Goal: Information Seeking & Learning: Learn about a topic

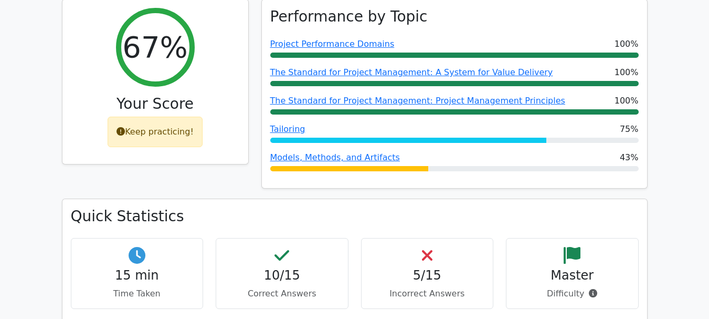
scroll to position [472, 0]
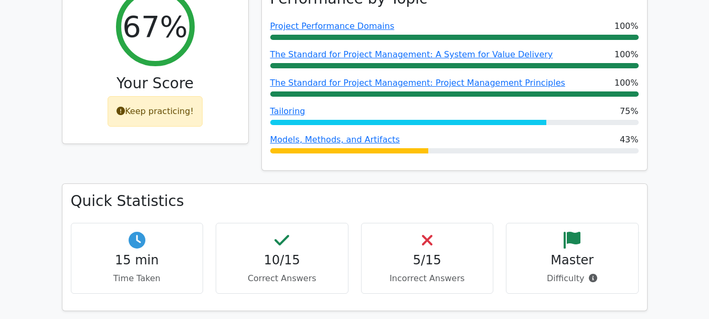
click at [125, 107] on icon at bounding box center [121, 111] width 8 height 8
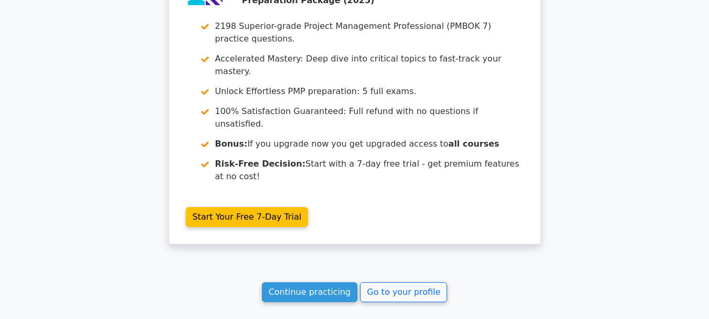
scroll to position [1474, 0]
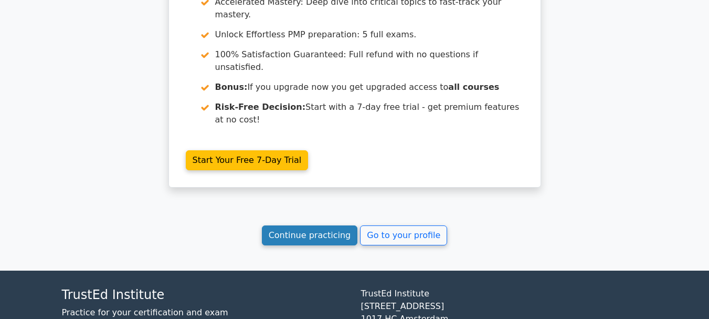
click at [314, 225] on link "Continue practicing" at bounding box center [310, 235] width 96 height 20
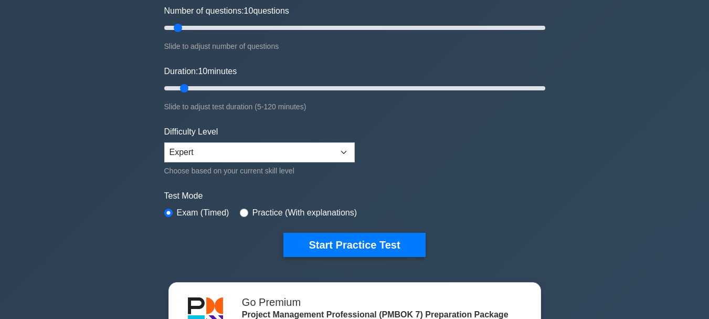
scroll to position [157, 0]
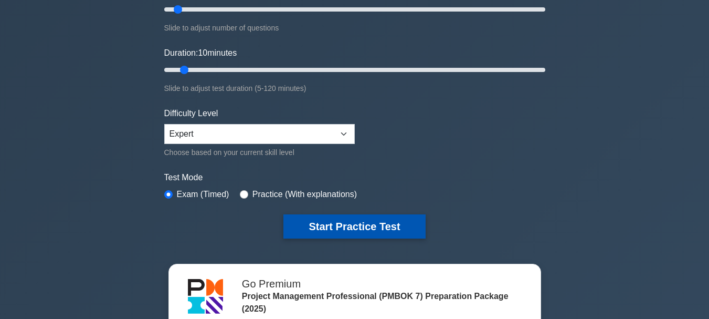
click at [372, 224] on button "Start Practice Test" at bounding box center [354, 226] width 142 height 24
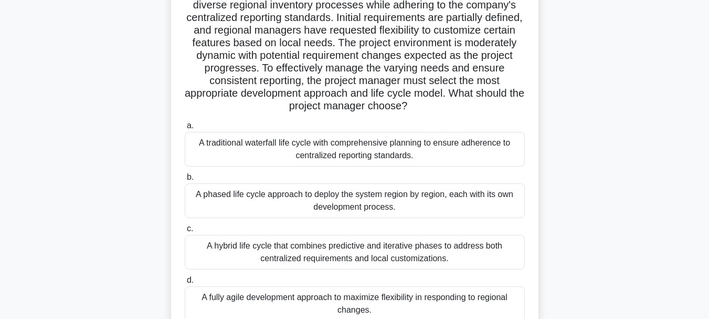
scroll to position [157, 0]
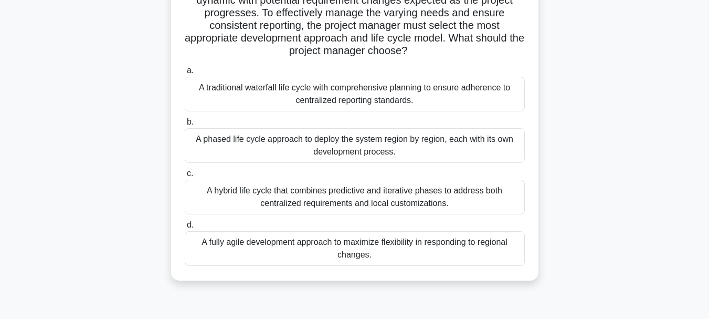
click at [425, 199] on div "A hybrid life cycle that combines predictive and iterative phases to address bo…" at bounding box center [355, 197] width 340 height 35
click at [185, 177] on input "c. A hybrid life cycle that combines predictive and iterative phases to address…" at bounding box center [185, 173] width 0 height 7
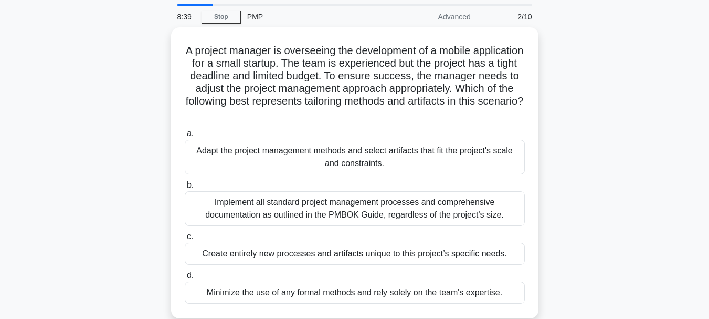
scroll to position [52, 0]
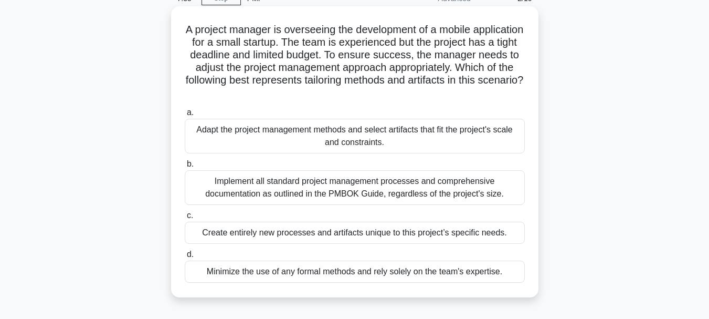
click at [451, 135] on div "Adapt the project management methods and select artifacts that fit the project'…" at bounding box center [355, 136] width 340 height 35
click at [185, 116] on input "a. Adapt the project management methods and select artifacts that fit the proje…" at bounding box center [185, 112] width 0 height 7
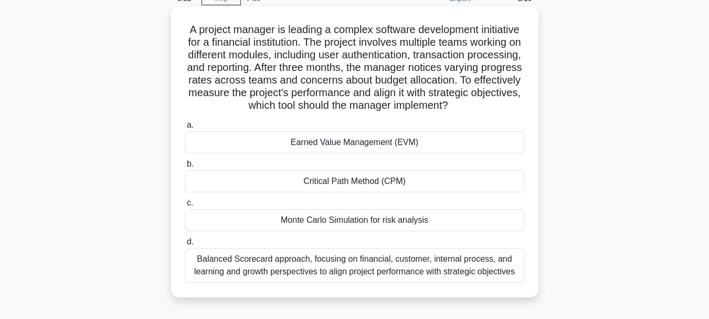
click at [437, 153] on div "Earned Value Management (EVM)" at bounding box center [355, 142] width 340 height 22
click at [185, 129] on input "a. Earned Value Management (EVM)" at bounding box center [185, 125] width 0 height 7
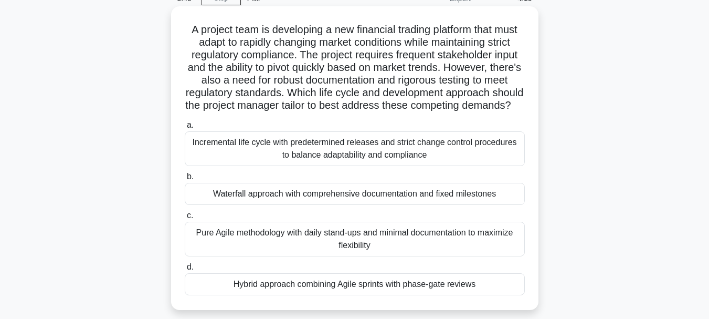
scroll to position [105, 0]
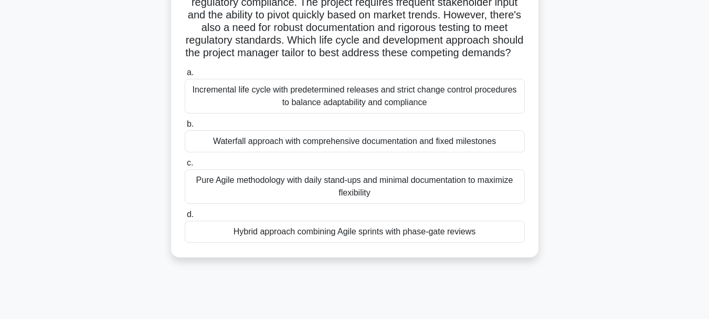
click at [421, 243] on div "Hybrid approach combining Agile sprints with phase-gate reviews" at bounding box center [355, 231] width 340 height 22
click at [185, 218] on input "d. Hybrid approach combining Agile sprints with phase-gate reviews" at bounding box center [185, 214] width 0 height 7
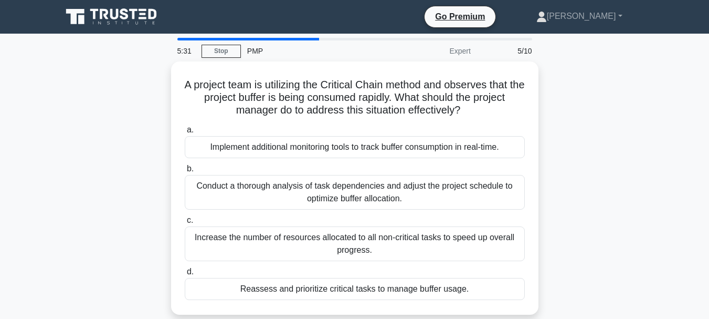
scroll to position [52, 0]
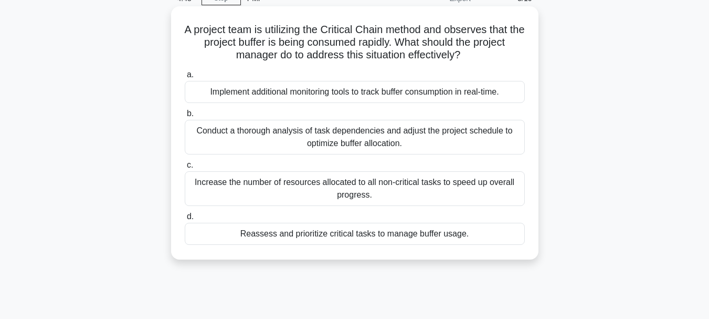
click at [467, 235] on div "Reassess and prioritize critical tasks to manage buffer usage." at bounding box center [355, 234] width 340 height 22
click at [185, 220] on input "d. Reassess and prioritize critical tasks to manage buffer usage." at bounding box center [185, 216] width 0 height 7
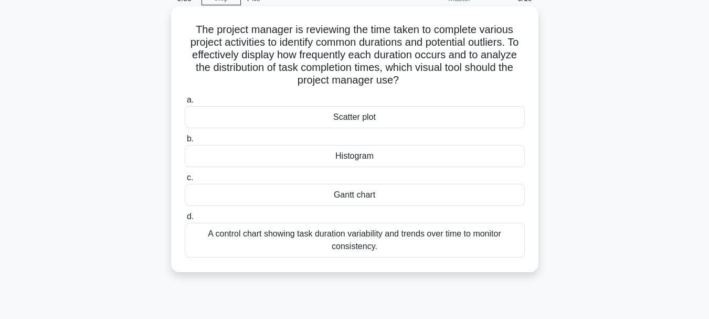
click at [403, 198] on div "Gantt chart" at bounding box center [355, 195] width 340 height 22
click at [185, 181] on input "c. Gantt chart" at bounding box center [185, 177] width 0 height 7
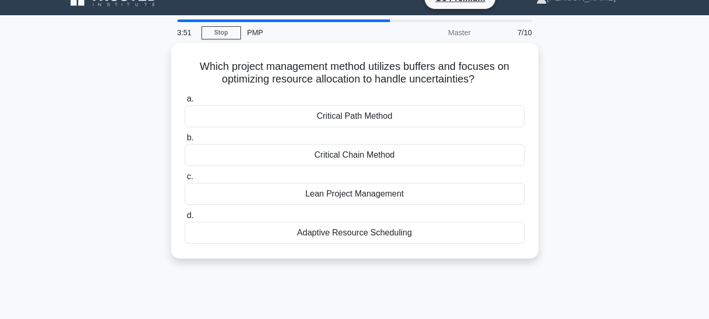
scroll to position [0, 0]
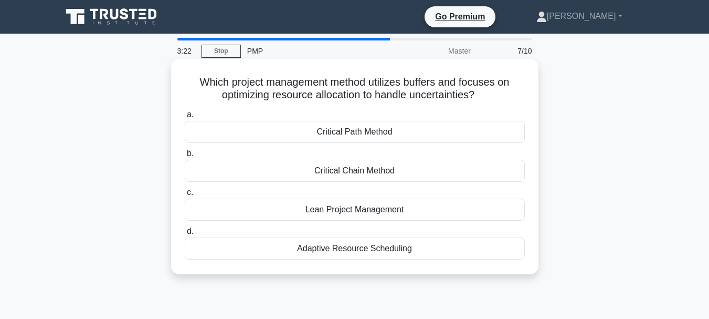
click at [418, 212] on div "Lean Project Management" at bounding box center [355, 209] width 340 height 22
click at [185, 196] on input "c. Lean Project Management" at bounding box center [185, 192] width 0 height 7
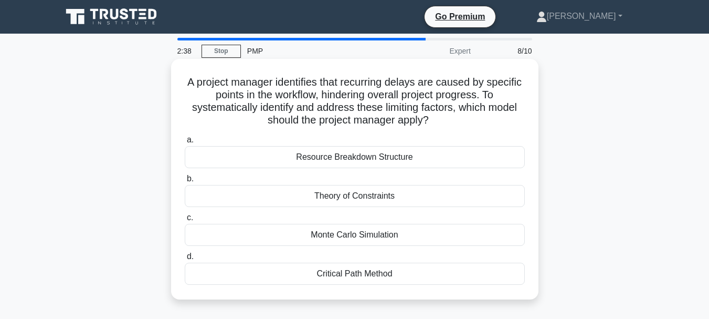
click at [398, 274] on div "Critical Path Method" at bounding box center [355, 273] width 340 height 22
click at [185, 260] on input "d. Critical Path Method" at bounding box center [185, 256] width 0 height 7
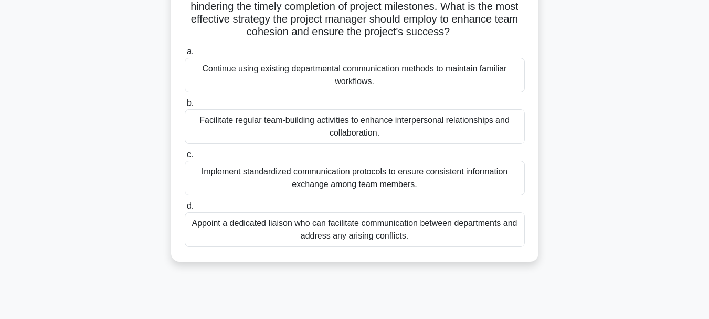
scroll to position [210, 0]
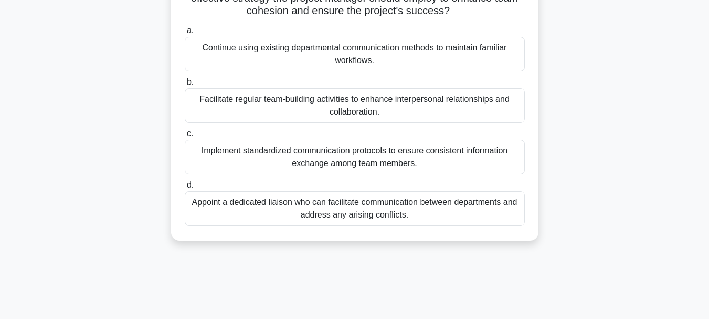
click at [464, 172] on div "Implement standardized communication protocols to ensure consistent information…" at bounding box center [355, 157] width 340 height 35
click at [185, 137] on input "c. Implement standardized communication protocols to ensure consistent informat…" at bounding box center [185, 133] width 0 height 7
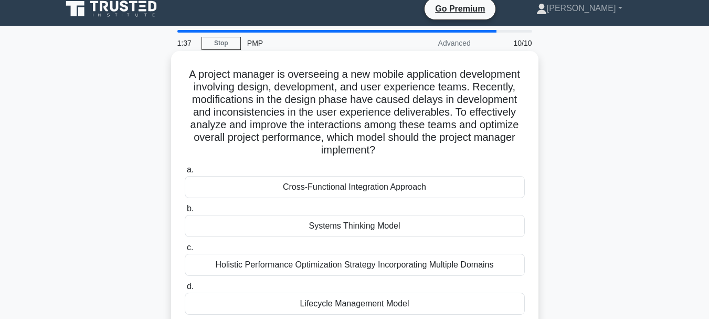
scroll to position [0, 0]
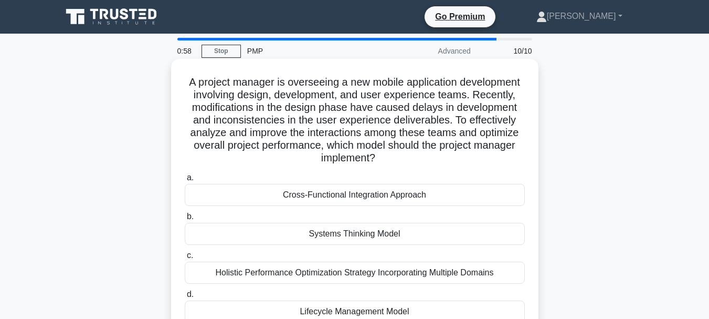
click at [493, 236] on div "Systems Thinking Model" at bounding box center [355, 234] width 340 height 22
click at [185, 220] on input "b. Systems Thinking Model" at bounding box center [185, 216] width 0 height 7
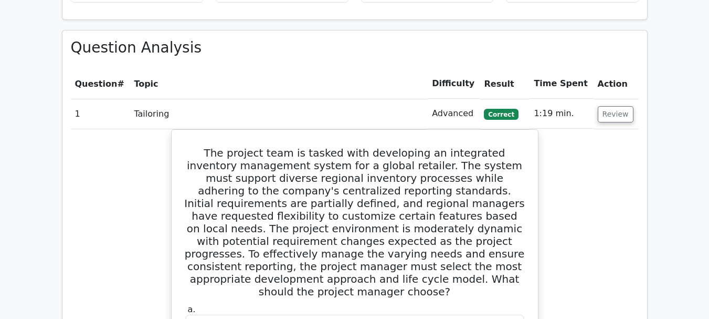
scroll to position [735, 0]
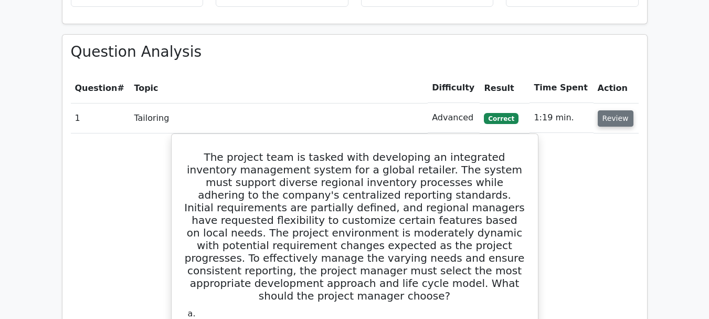
click at [613, 110] on button "Review" at bounding box center [616, 118] width 36 height 16
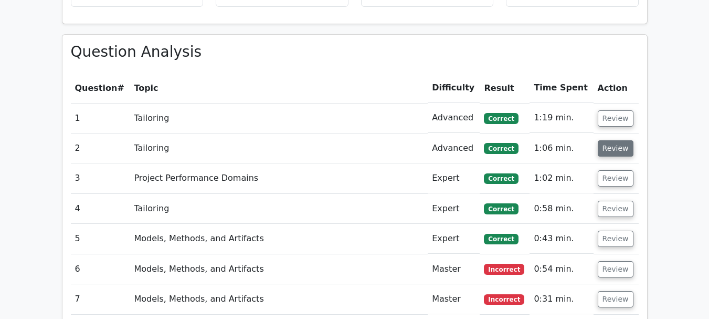
click at [611, 140] on button "Review" at bounding box center [616, 148] width 36 height 16
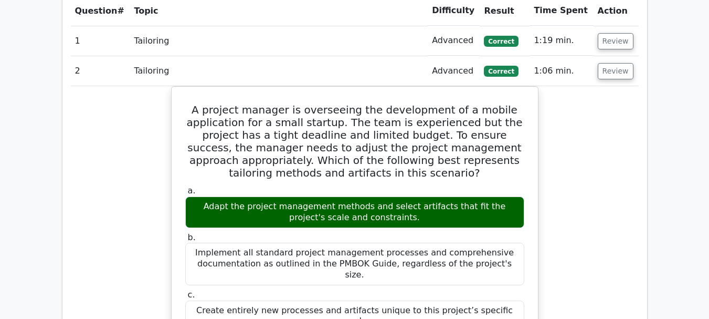
scroll to position [787, 0]
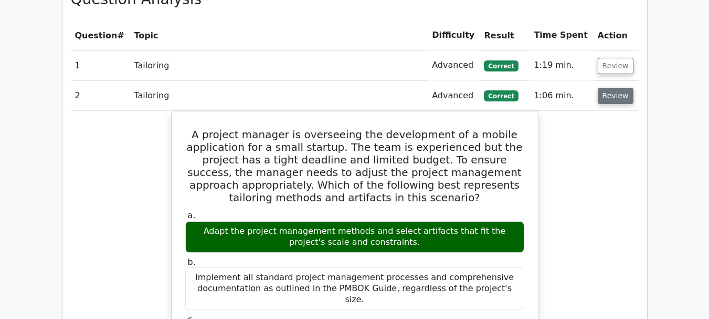
click at [613, 88] on button "Review" at bounding box center [616, 96] width 36 height 16
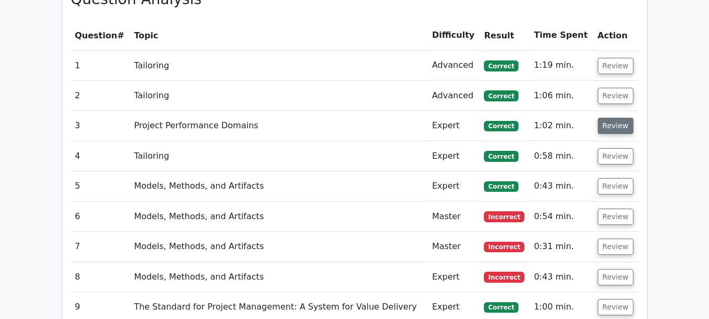
click at [614, 118] on button "Review" at bounding box center [616, 126] width 36 height 16
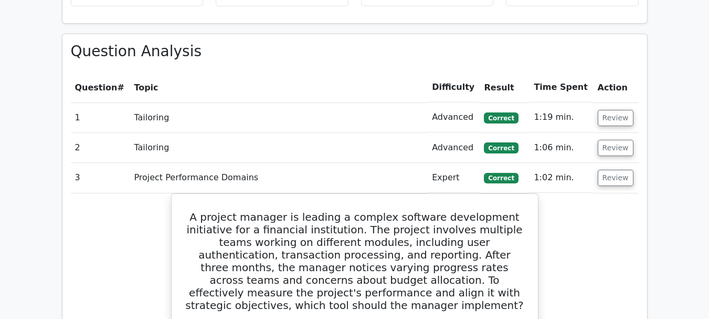
scroll to position [735, 0]
click at [614, 170] on button "Review" at bounding box center [616, 178] width 36 height 16
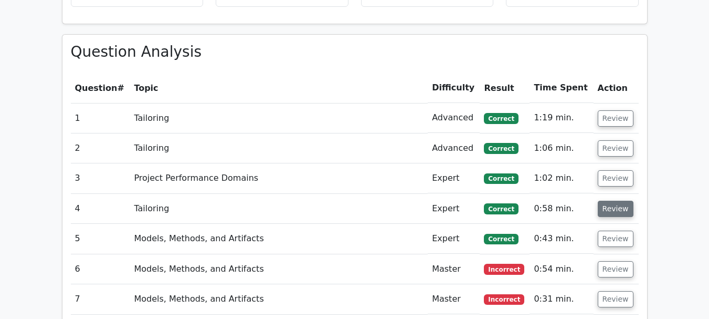
click at [616, 201] on button "Review" at bounding box center [616, 209] width 36 height 16
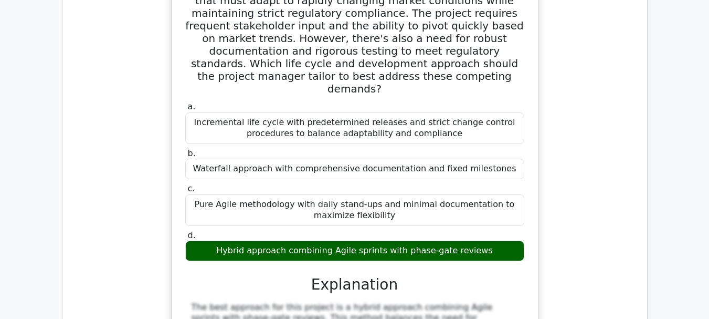
scroll to position [892, 0]
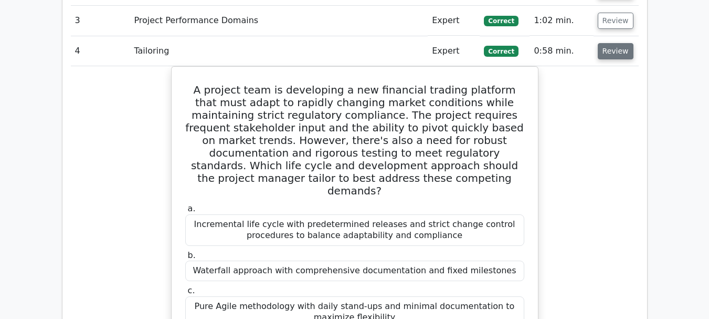
click at [615, 43] on button "Review" at bounding box center [616, 51] width 36 height 16
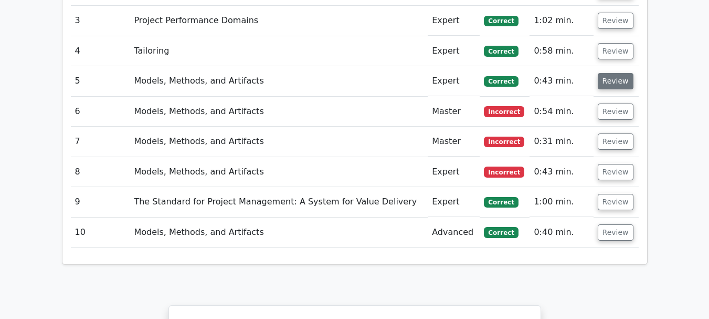
click at [614, 73] on button "Review" at bounding box center [616, 81] width 36 height 16
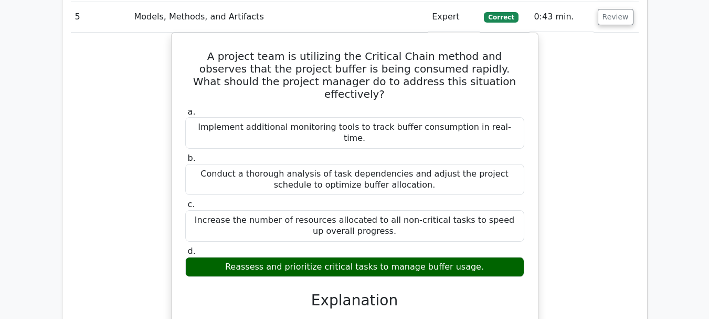
scroll to position [945, 0]
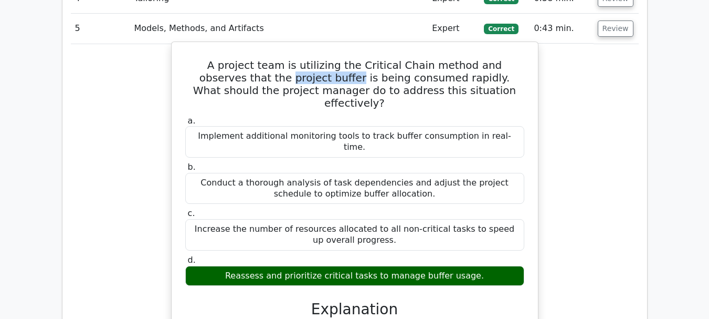
drag, startPoint x: 209, startPoint y: 41, endPoint x: 271, endPoint y: 43, distance: 62.0
click at [271, 59] on h5 "A project team is utilizing the Critical Chain method and observes that the pro…" at bounding box center [354, 84] width 341 height 50
copy h5 "project buffer"
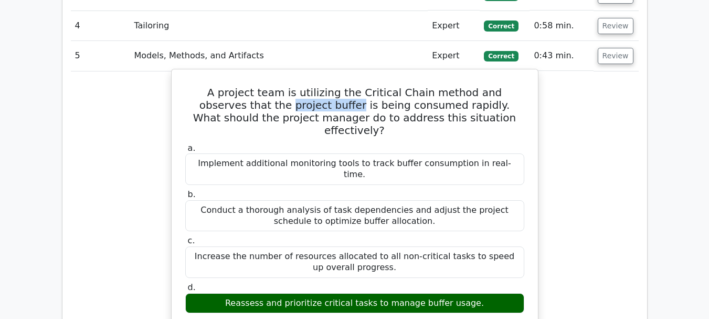
scroll to position [892, 0]
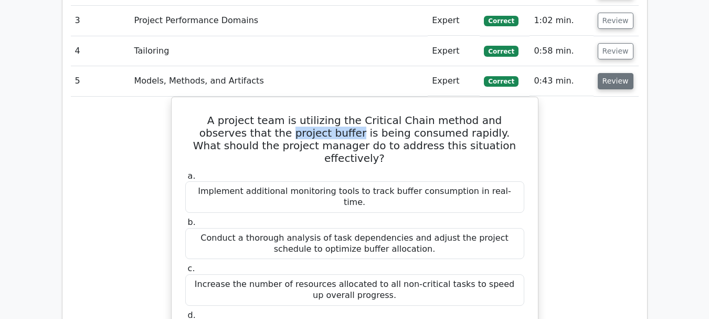
click at [616, 73] on button "Review" at bounding box center [616, 81] width 36 height 16
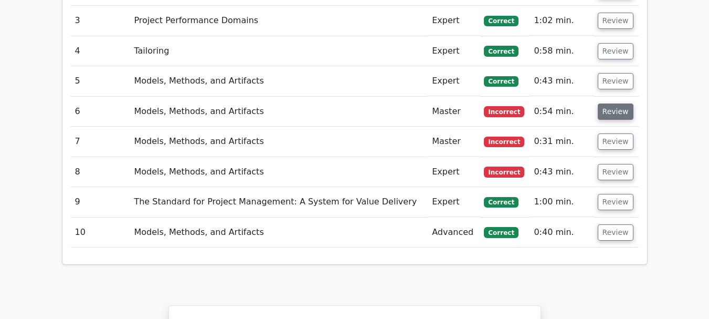
click at [612, 103] on button "Review" at bounding box center [616, 111] width 36 height 16
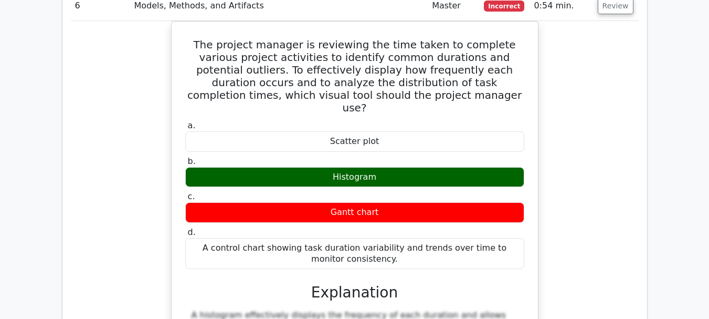
scroll to position [997, 0]
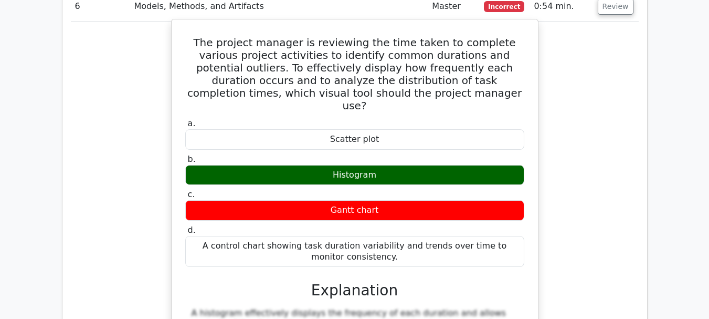
drag, startPoint x: 335, startPoint y: 126, endPoint x: 377, endPoint y: 125, distance: 42.0
click at [377, 165] on div "Histogram" at bounding box center [354, 175] width 339 height 20
copy div "Histogram"
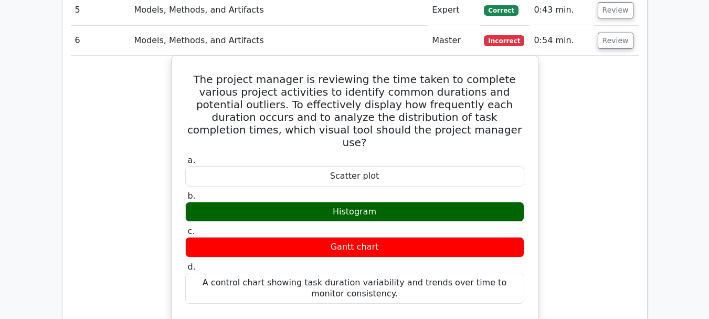
scroll to position [945, 0]
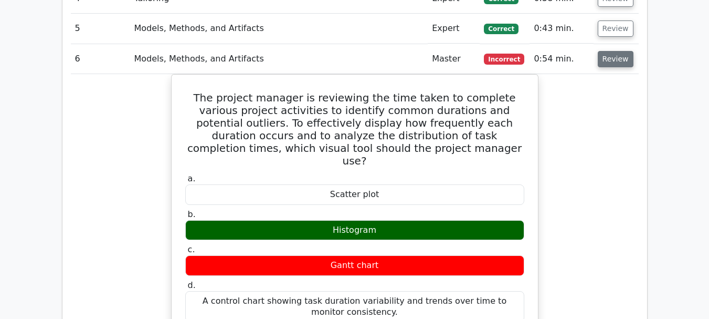
click at [608, 51] on button "Review" at bounding box center [616, 59] width 36 height 16
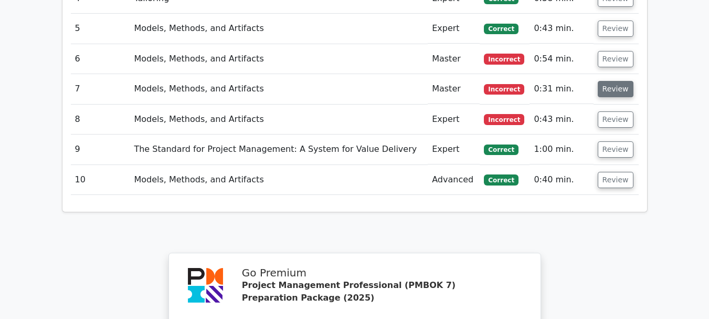
click at [606, 81] on button "Review" at bounding box center [616, 89] width 36 height 16
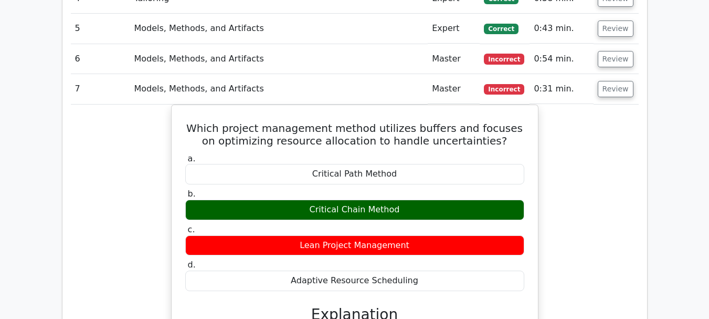
scroll to position [997, 0]
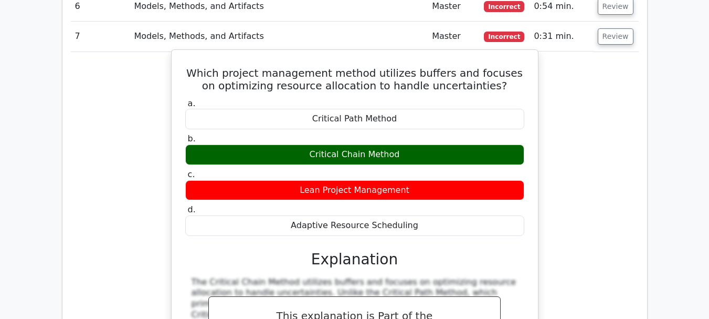
drag, startPoint x: 307, startPoint y: 153, endPoint x: 406, endPoint y: 153, distance: 99.2
click at [406, 180] on div "Lean Project Management" at bounding box center [354, 190] width 339 height 20
copy div "Lean Project Management"
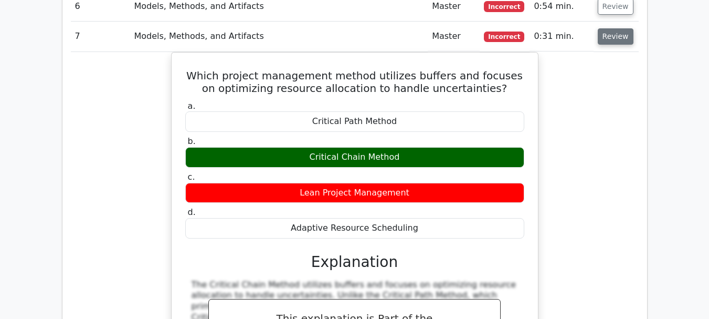
click at [615, 28] on button "Review" at bounding box center [616, 36] width 36 height 16
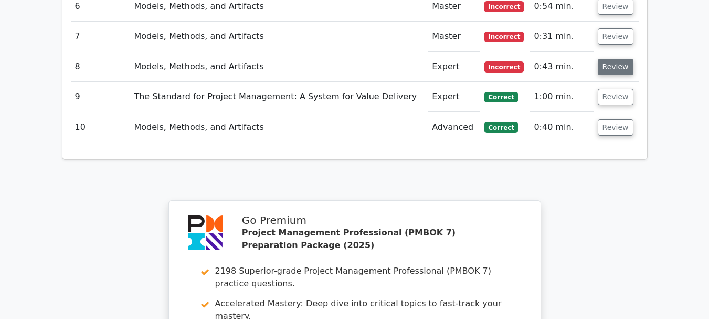
click at [614, 59] on button "Review" at bounding box center [616, 67] width 36 height 16
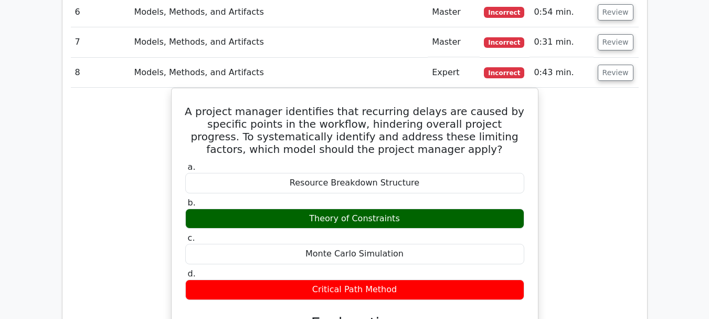
scroll to position [945, 0]
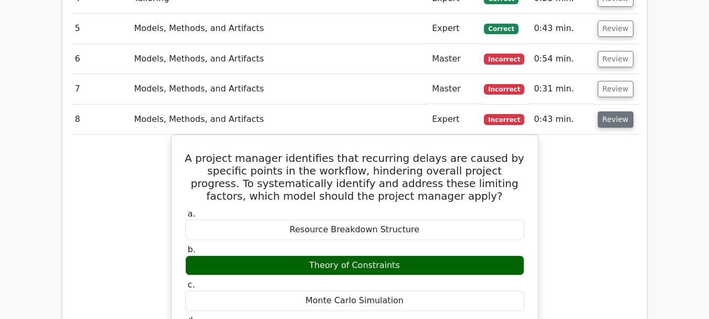
click at [615, 111] on button "Review" at bounding box center [616, 119] width 36 height 16
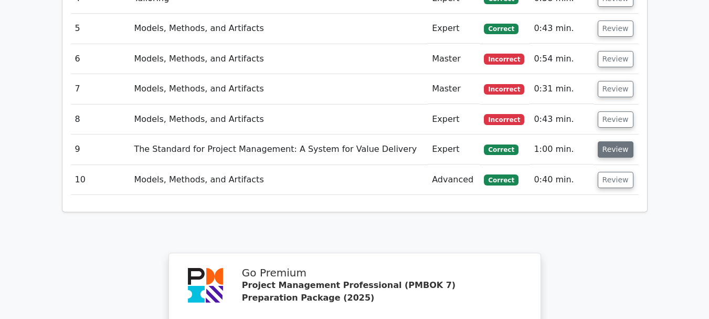
click at [610, 141] on button "Review" at bounding box center [616, 149] width 36 height 16
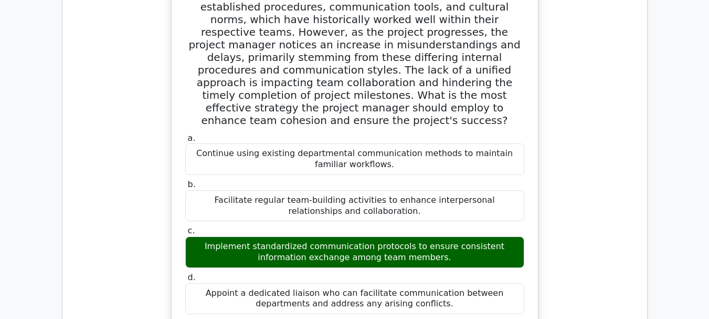
scroll to position [1050, 0]
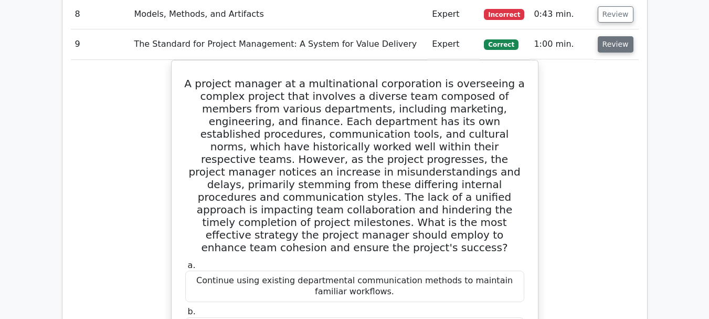
click at [616, 36] on button "Review" at bounding box center [616, 44] width 36 height 16
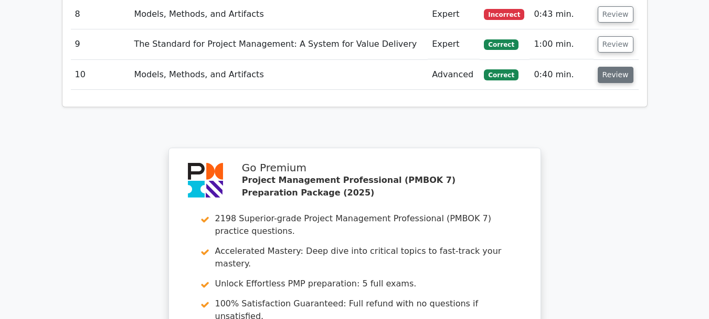
click at [612, 67] on button "Review" at bounding box center [616, 75] width 36 height 16
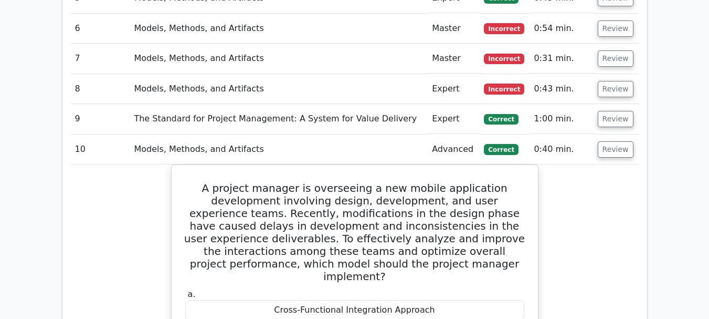
scroll to position [945, 0]
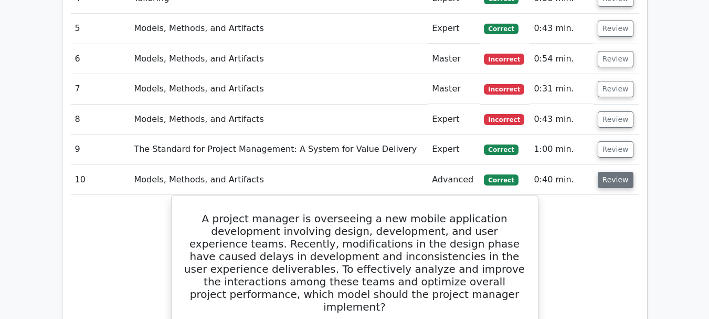
click at [614, 172] on button "Review" at bounding box center [616, 180] width 36 height 16
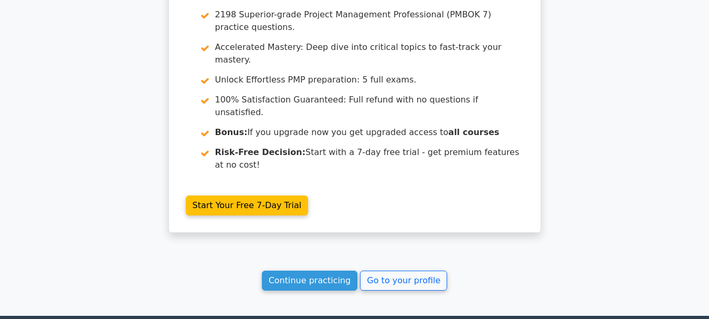
scroll to position [1260, 0]
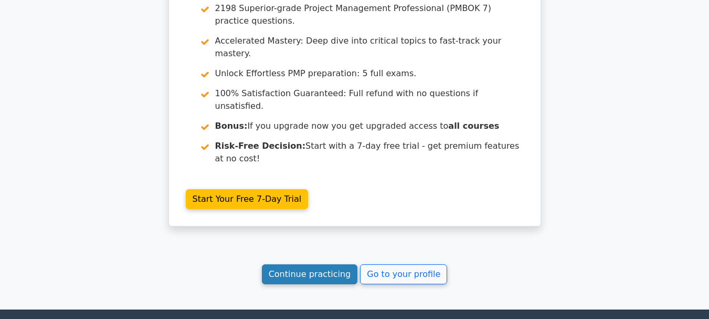
click at [335, 264] on link "Continue practicing" at bounding box center [310, 274] width 96 height 20
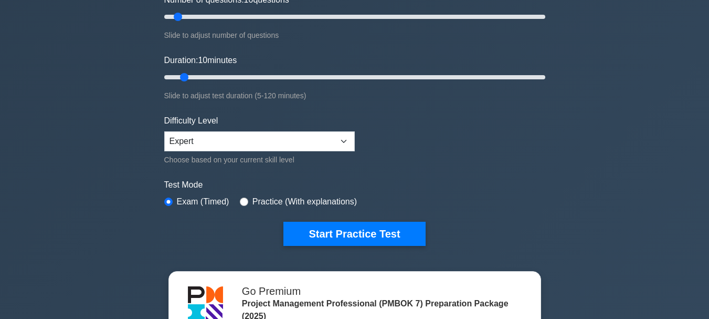
scroll to position [157, 0]
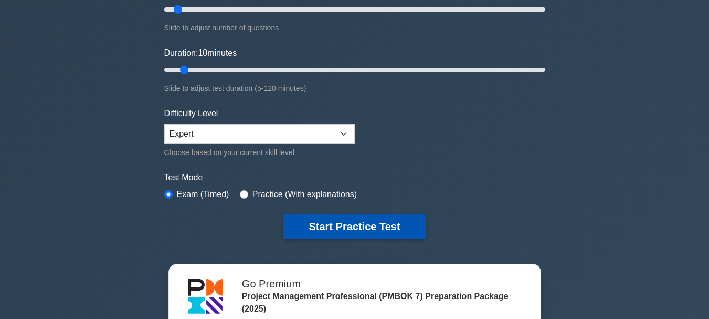
click at [381, 222] on button "Start Practice Test" at bounding box center [354, 226] width 142 height 24
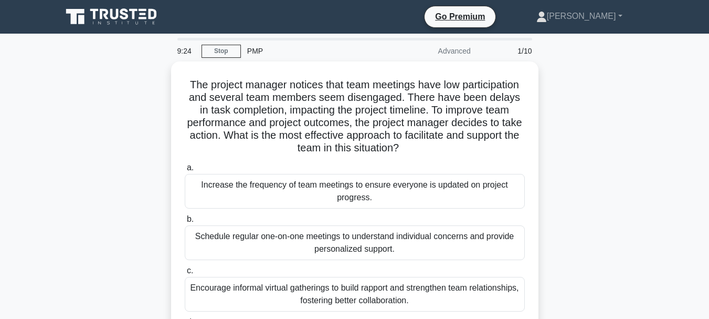
scroll to position [52, 0]
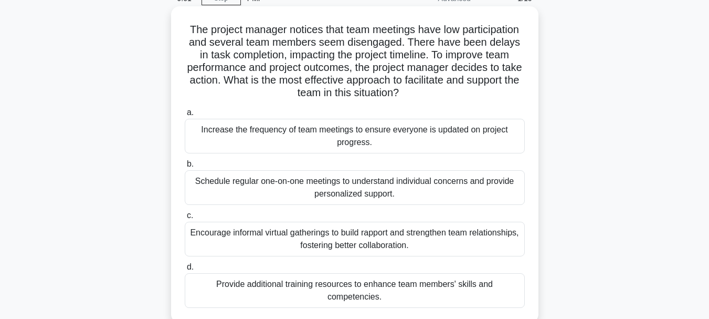
click at [401, 236] on div "Encourage informal virtual gatherings to build rapport and strengthen team rela…" at bounding box center [355, 239] width 340 height 35
click at [185, 219] on input "c. Encourage informal virtual gatherings to build rapport and strengthen team r…" at bounding box center [185, 215] width 0 height 7
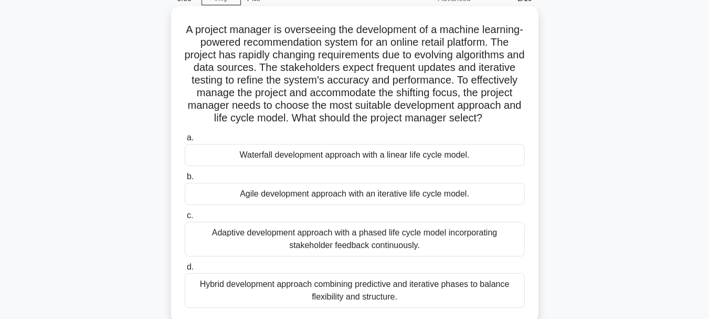
scroll to position [105, 0]
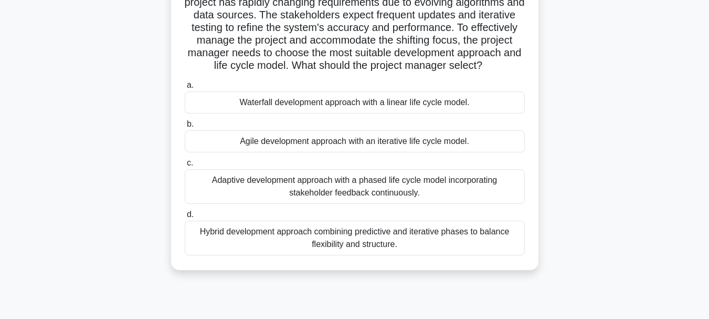
click at [439, 152] on div "Agile development approach with an iterative life cycle model." at bounding box center [355, 141] width 340 height 22
click at [185, 128] on input "b. Agile development approach with an iterative life cycle model." at bounding box center [185, 124] width 0 height 7
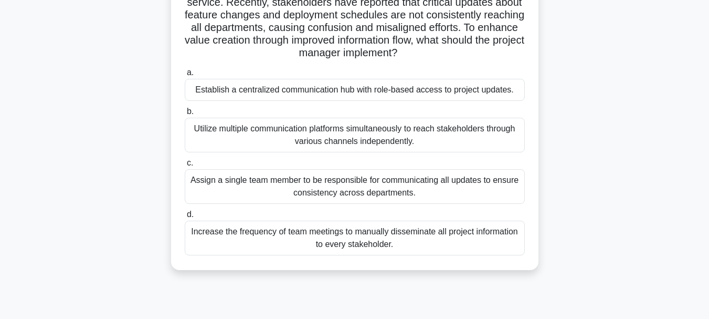
click at [385, 91] on div "Establish a centralized communication hub with role-based access to project upd…" at bounding box center [355, 90] width 340 height 22
click at [185, 76] on input "a. Establish a centralized communication hub with role-based access to project …" at bounding box center [185, 72] width 0 height 7
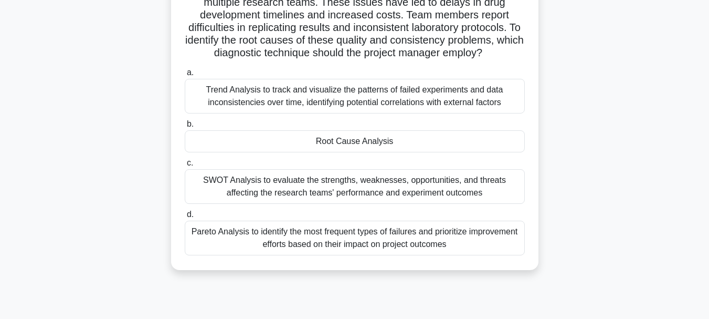
click at [426, 141] on div "Root Cause Analysis" at bounding box center [355, 141] width 340 height 22
click at [185, 128] on input "b. Root Cause Analysis" at bounding box center [185, 124] width 0 height 7
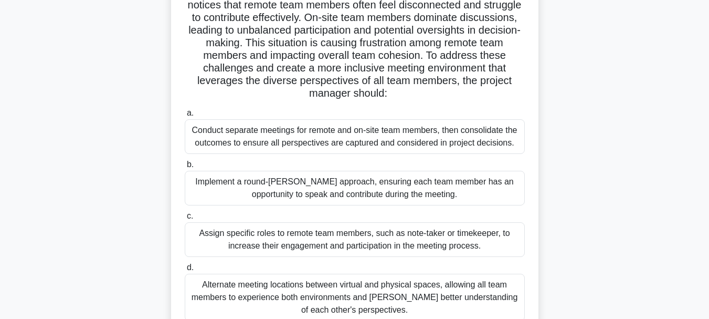
scroll to position [157, 0]
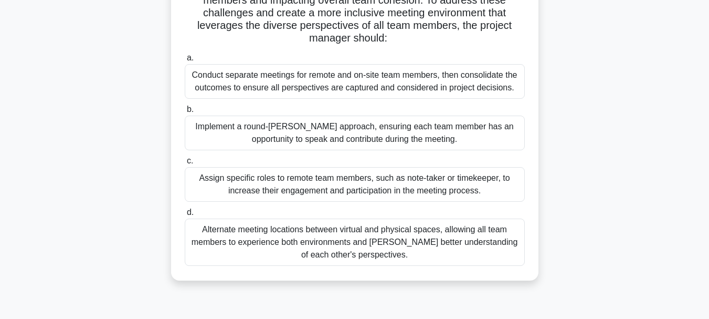
click at [460, 134] on div "Implement a round-[PERSON_NAME] approach, ensuring each team member has an oppo…" at bounding box center [355, 132] width 340 height 35
click at [185, 113] on input "b. Implement a round-robin approach, ensuring each team member has an opportuni…" at bounding box center [185, 109] width 0 height 7
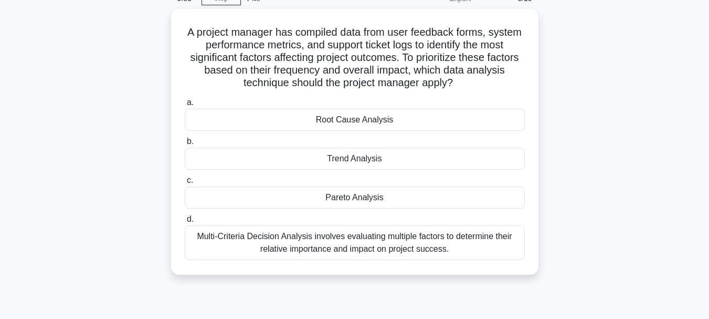
scroll to position [0, 0]
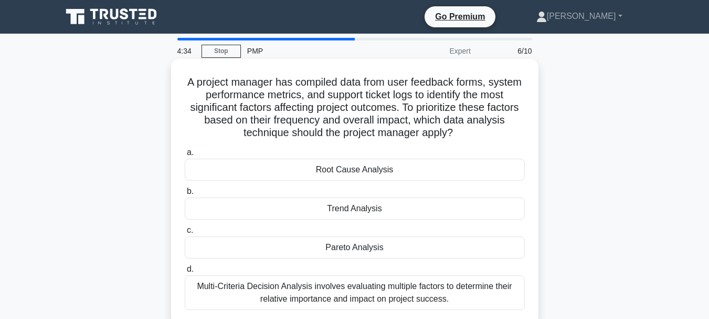
click at [391, 245] on div "Pareto Analysis" at bounding box center [355, 247] width 340 height 22
click at [185, 234] on input "c. Pareto Analysis" at bounding box center [185, 230] width 0 height 7
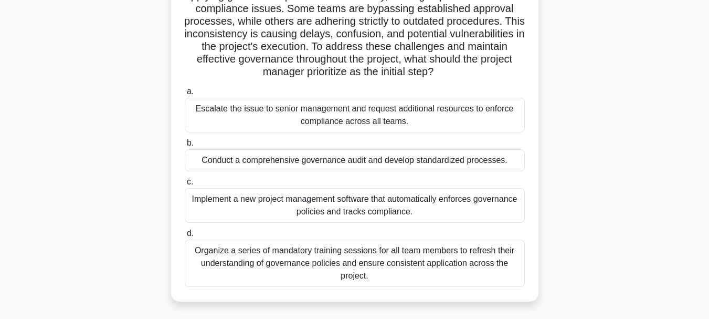
scroll to position [157, 0]
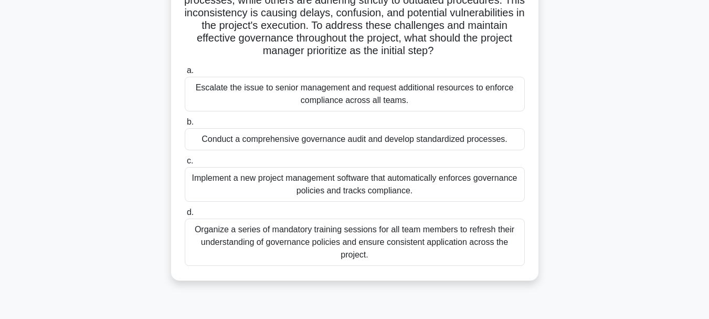
click at [483, 240] on div "Organize a series of mandatory training sessions for all team members to refres…" at bounding box center [355, 241] width 340 height 47
click at [185, 216] on input "d. Organize a series of mandatory training sessions for all team members to ref…" at bounding box center [185, 212] width 0 height 7
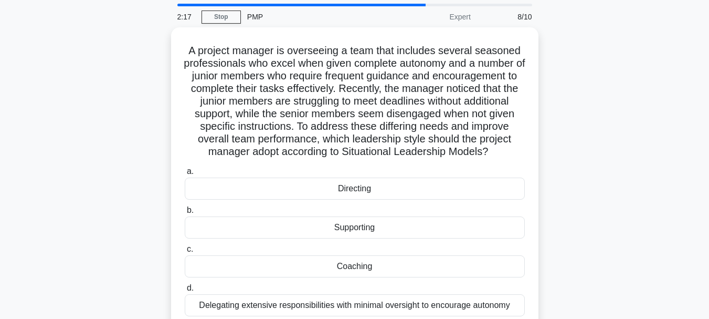
scroll to position [52, 0]
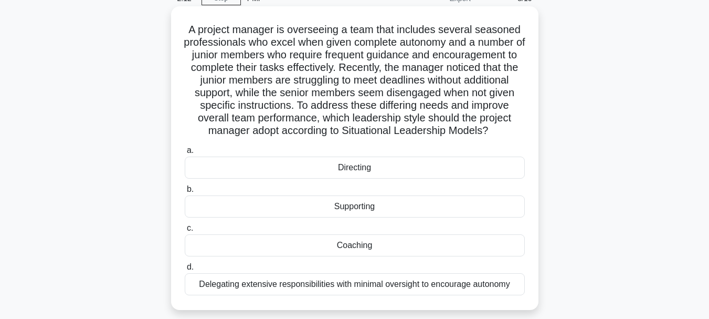
click at [401, 242] on div "Coaching" at bounding box center [355, 245] width 340 height 22
click at [185, 232] on input "c. Coaching" at bounding box center [185, 228] width 0 height 7
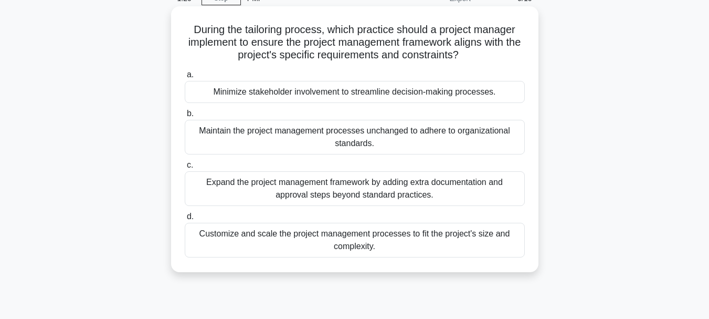
click at [446, 244] on div "Customize and scale the project management processes to fit the project's size …" at bounding box center [355, 240] width 340 height 35
click at [185, 220] on input "d. Customize and scale the project management processes to fit the project's si…" at bounding box center [185, 216] width 0 height 7
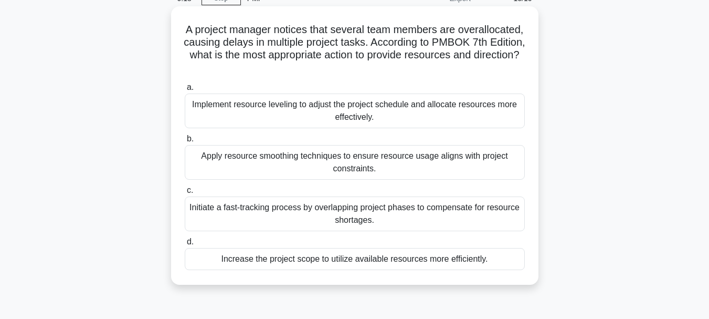
click at [456, 164] on div "Apply resource smoothing techniques to ensure resource usage aligns with projec…" at bounding box center [355, 162] width 340 height 35
click at [185, 142] on input "b. Apply resource smoothing techniques to ensure resource usage aligns with pro…" at bounding box center [185, 138] width 0 height 7
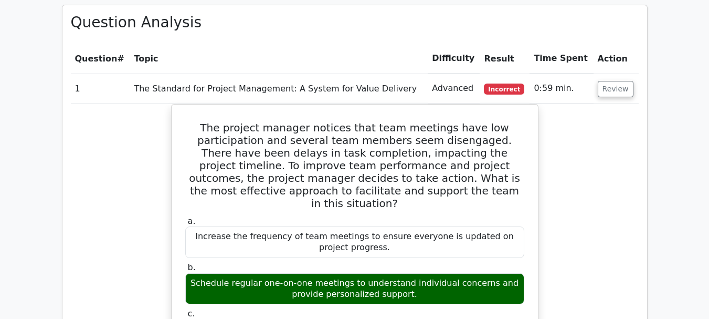
scroll to position [787, 0]
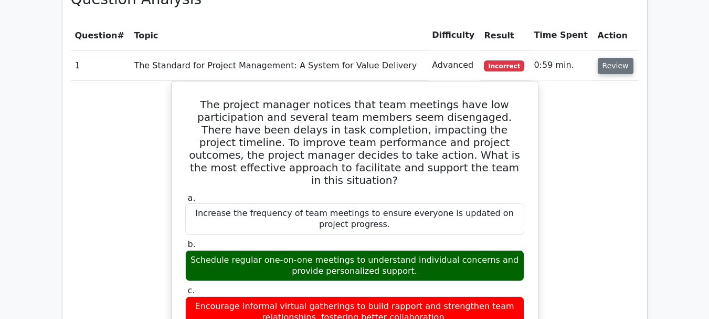
click at [608, 58] on button "Review" at bounding box center [616, 66] width 36 height 16
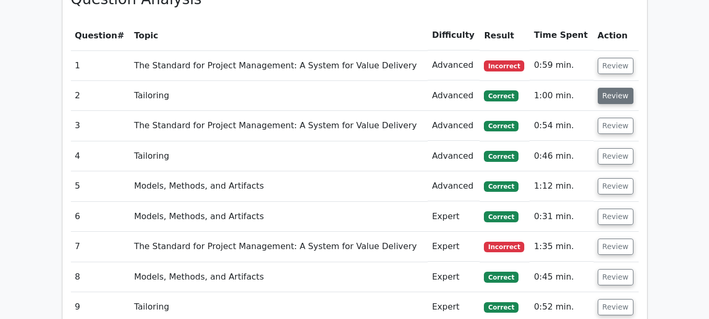
click at [614, 88] on button "Review" at bounding box center [616, 96] width 36 height 16
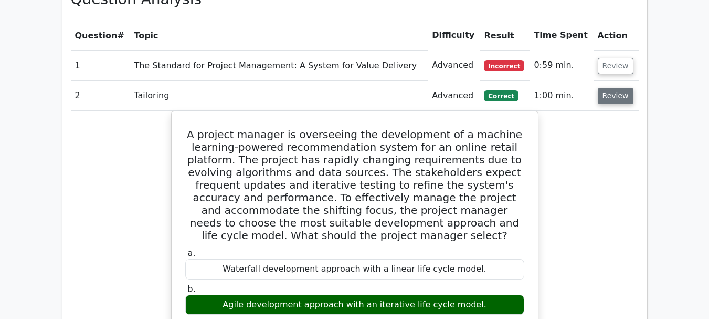
click at [618, 88] on button "Review" at bounding box center [616, 96] width 36 height 16
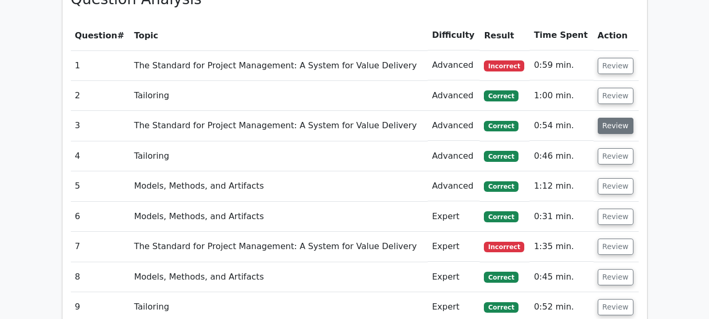
click at [614, 118] on button "Review" at bounding box center [616, 126] width 36 height 16
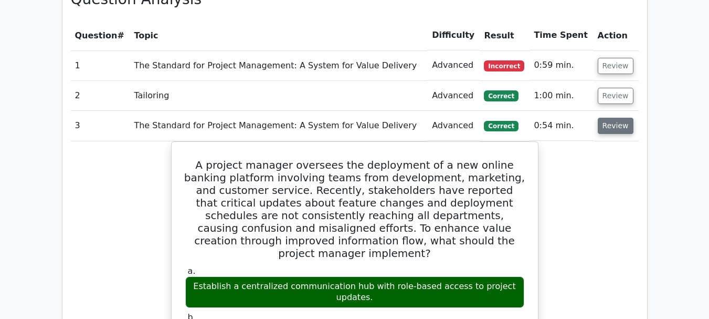
click at [618, 118] on button "Review" at bounding box center [616, 126] width 36 height 16
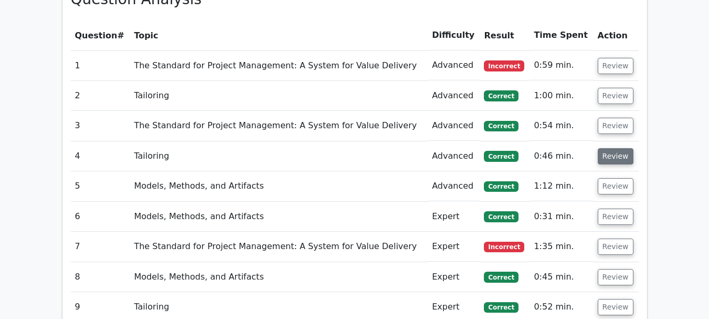
click at [616, 148] on button "Review" at bounding box center [616, 156] width 36 height 16
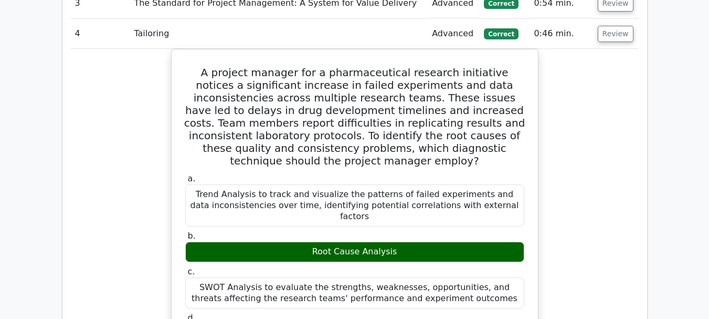
scroll to position [892, 0]
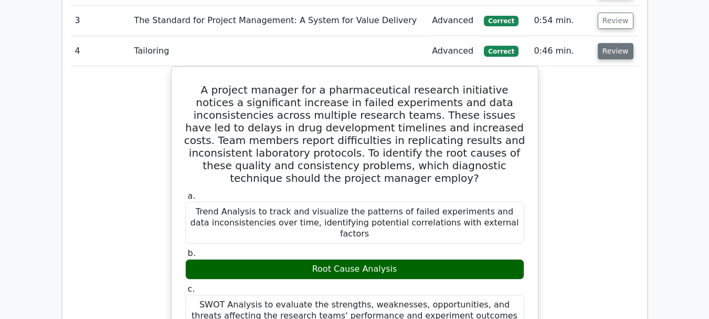
click at [612, 43] on button "Review" at bounding box center [616, 51] width 36 height 16
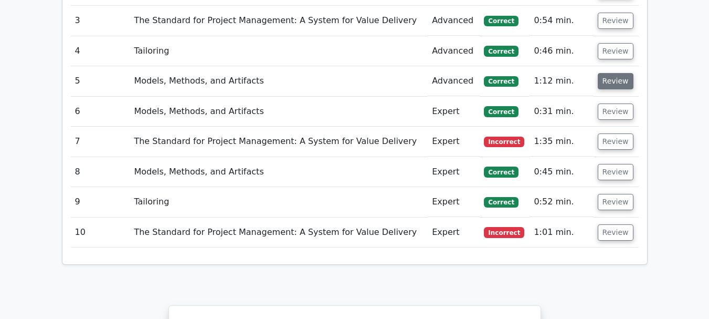
click at [610, 73] on button "Review" at bounding box center [616, 81] width 36 height 16
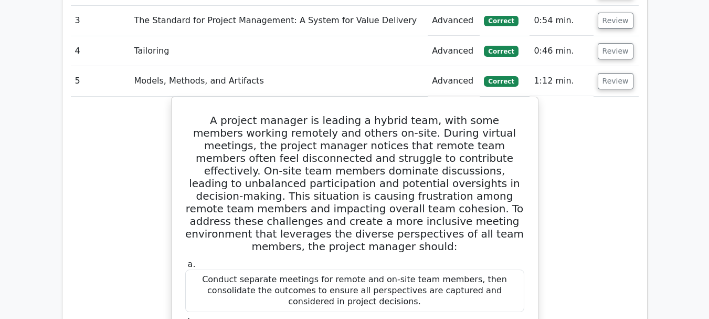
scroll to position [945, 0]
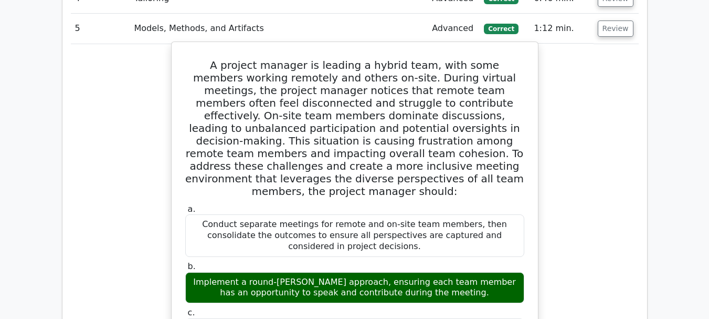
drag, startPoint x: 244, startPoint y: 222, endPoint x: 327, endPoint y: 220, distance: 83.5
click at [327, 272] on div "Implement a round-[PERSON_NAME] approach, ensuring each team member has an oppo…" at bounding box center [354, 287] width 339 height 31
copy div "round-[PERSON_NAME] approach"
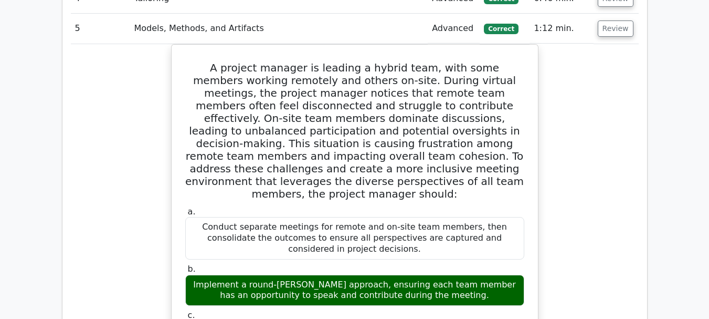
scroll to position [892, 0]
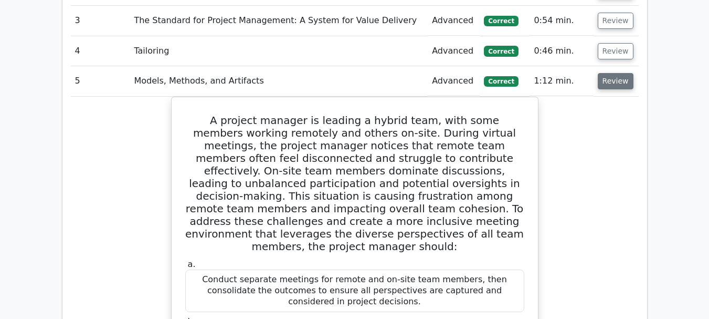
click at [614, 73] on button "Review" at bounding box center [616, 81] width 36 height 16
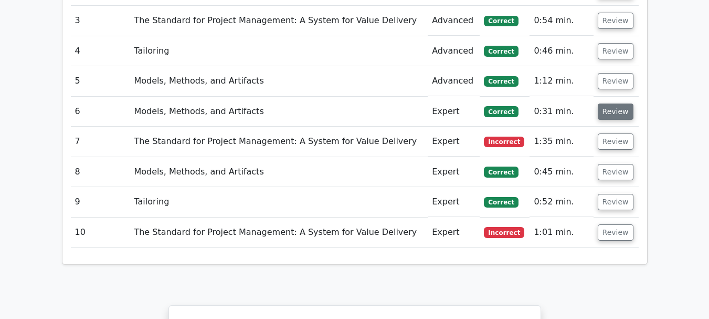
click at [616, 103] on button "Review" at bounding box center [616, 111] width 36 height 16
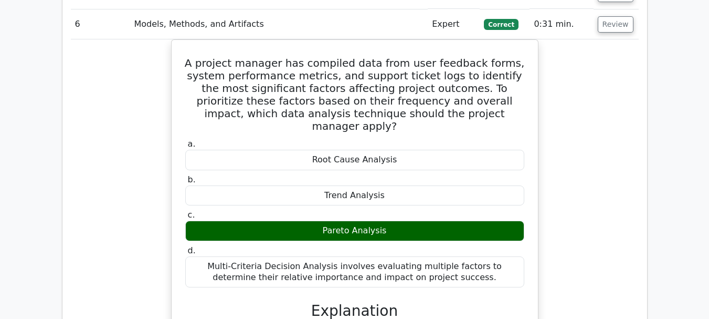
scroll to position [997, 0]
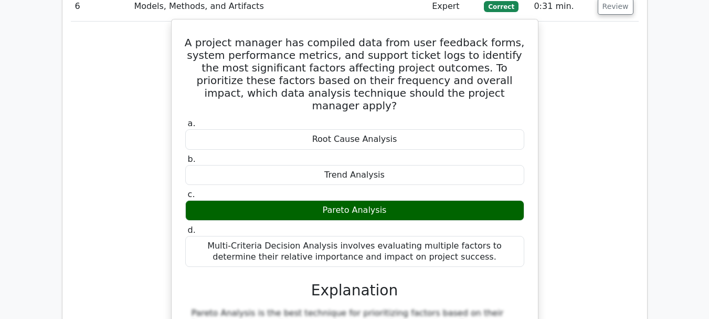
drag, startPoint x: 327, startPoint y: 160, endPoint x: 385, endPoint y: 163, distance: 57.8
click at [385, 200] on div "Pareto Analysis" at bounding box center [354, 210] width 339 height 20
copy div "Pareto Analysis"
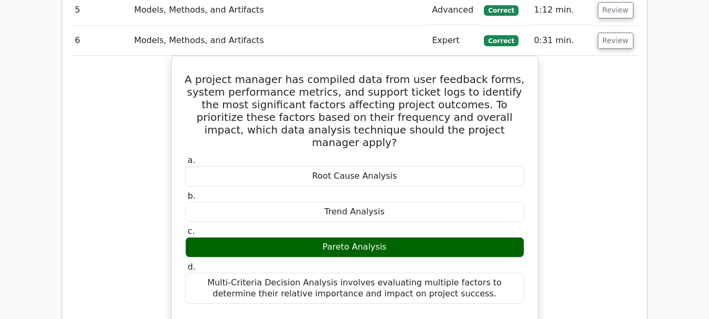
scroll to position [945, 0]
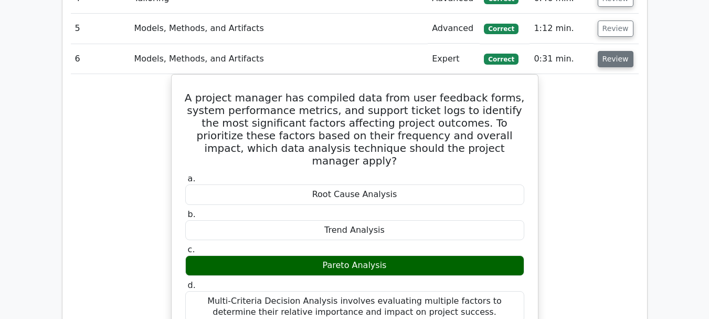
click at [613, 51] on button "Review" at bounding box center [616, 59] width 36 height 16
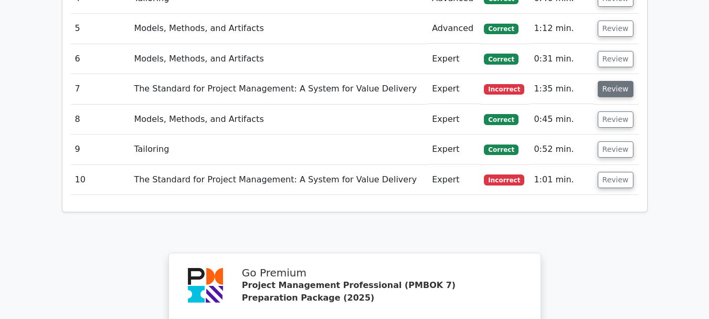
click at [611, 81] on button "Review" at bounding box center [616, 89] width 36 height 16
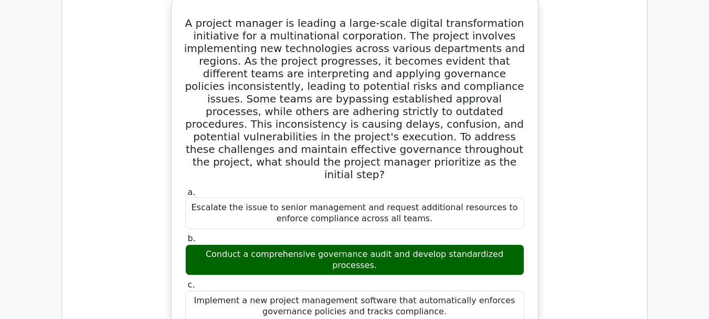
scroll to position [997, 0]
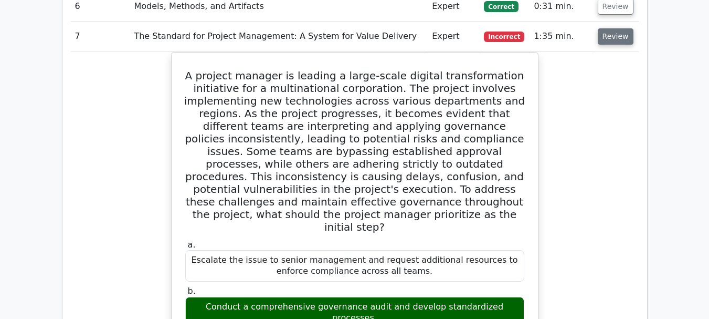
click at [616, 28] on button "Review" at bounding box center [616, 36] width 36 height 16
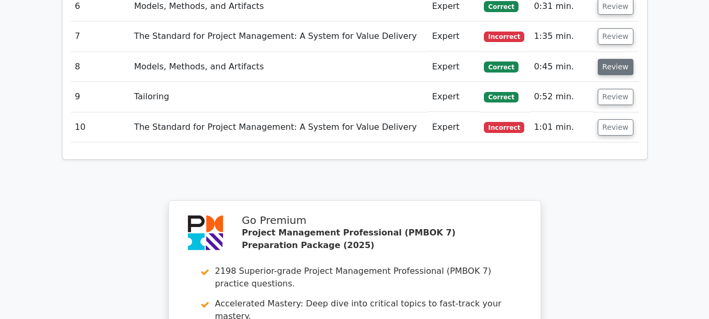
click at [616, 59] on button "Review" at bounding box center [616, 67] width 36 height 16
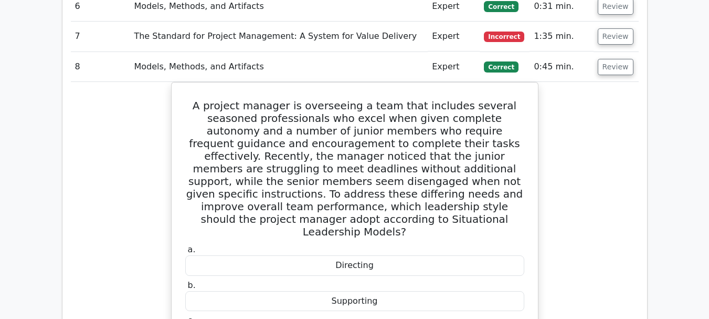
scroll to position [945, 0]
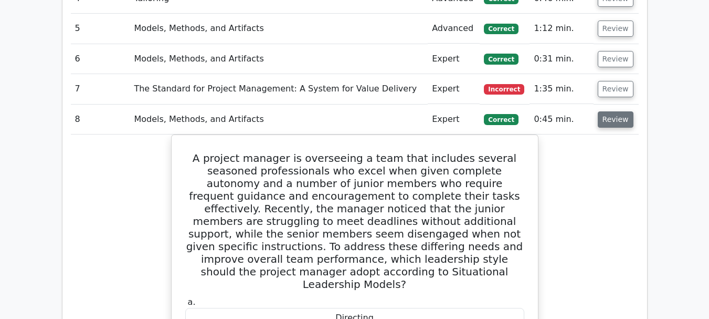
click at [613, 111] on button "Review" at bounding box center [616, 119] width 36 height 16
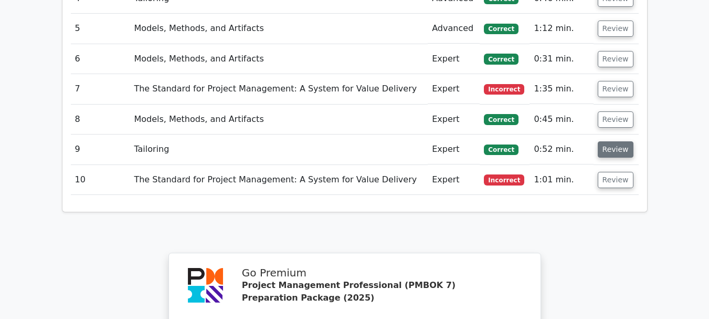
click at [614, 141] on button "Review" at bounding box center [616, 149] width 36 height 16
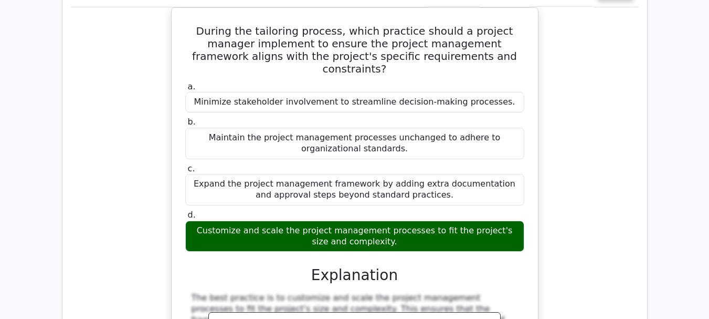
scroll to position [1050, 0]
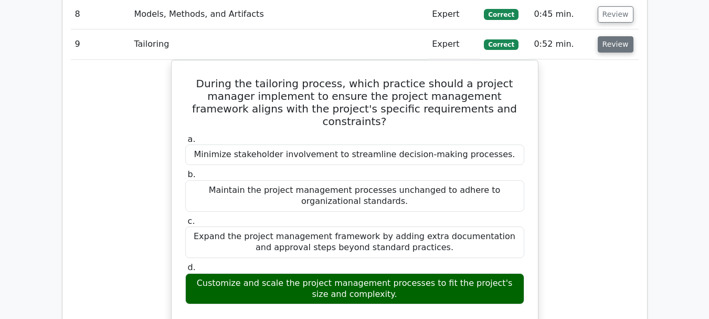
click at [615, 36] on button "Review" at bounding box center [616, 44] width 36 height 16
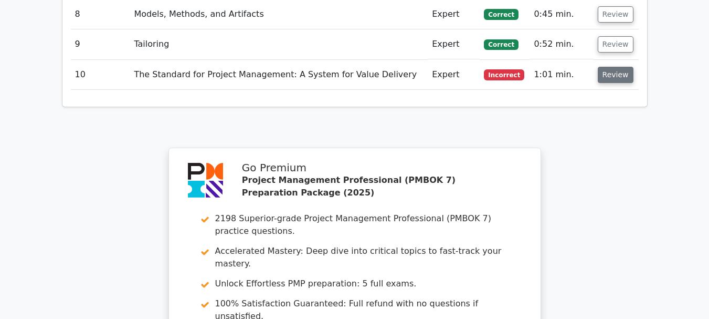
click at [619, 67] on button "Review" at bounding box center [616, 75] width 36 height 16
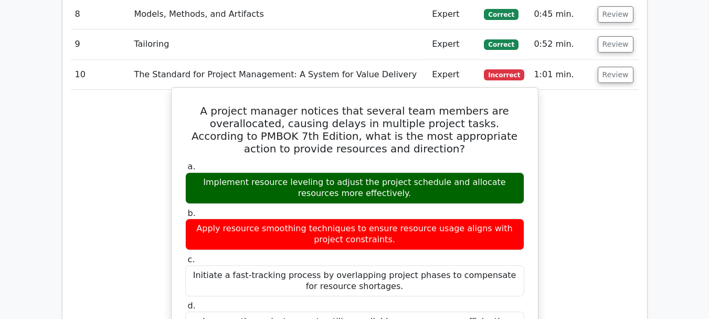
drag, startPoint x: 243, startPoint y: 143, endPoint x: 308, endPoint y: 145, distance: 64.6
click at [308, 172] on div "Implement resource leveling to adjust the project schedule and allocate resourc…" at bounding box center [354, 187] width 339 height 31
copy div "resource leveling"
